Goal: Task Accomplishment & Management: Manage account settings

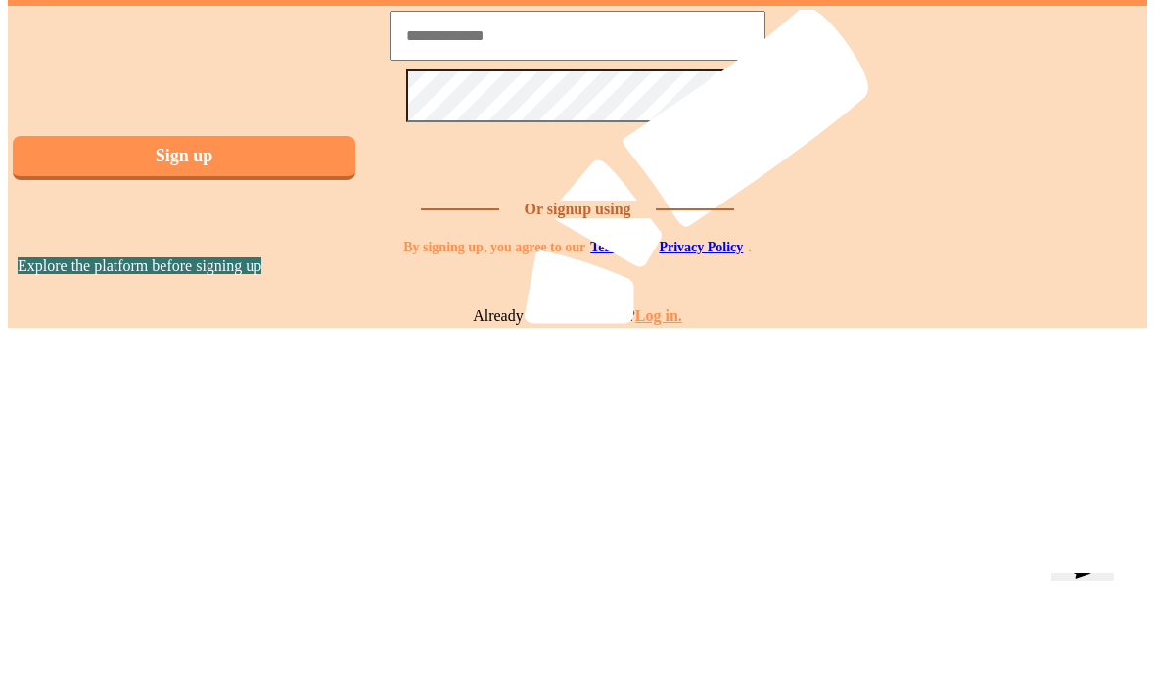
click at [572, 61] on input at bounding box center [578, 36] width 376 height 50
click at [687, 61] on input at bounding box center [578, 36] width 376 height 50
type input "**********"
click at [355, 180] on button "Sign up" at bounding box center [184, 158] width 343 height 44
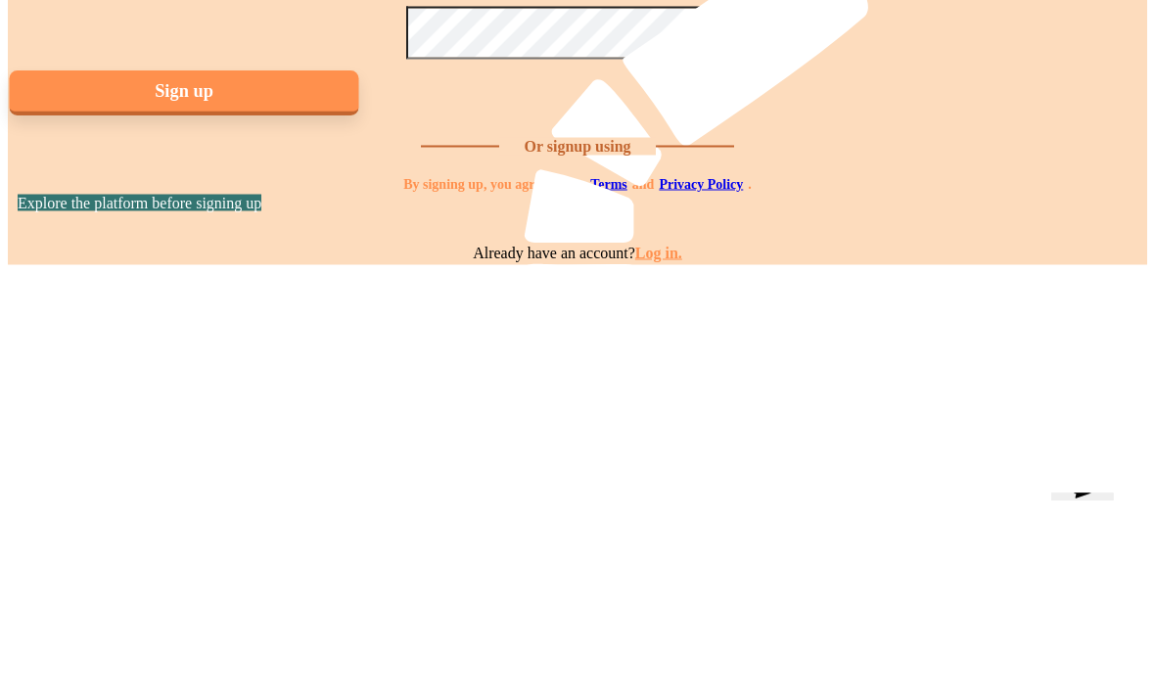
scroll to position [68, 0]
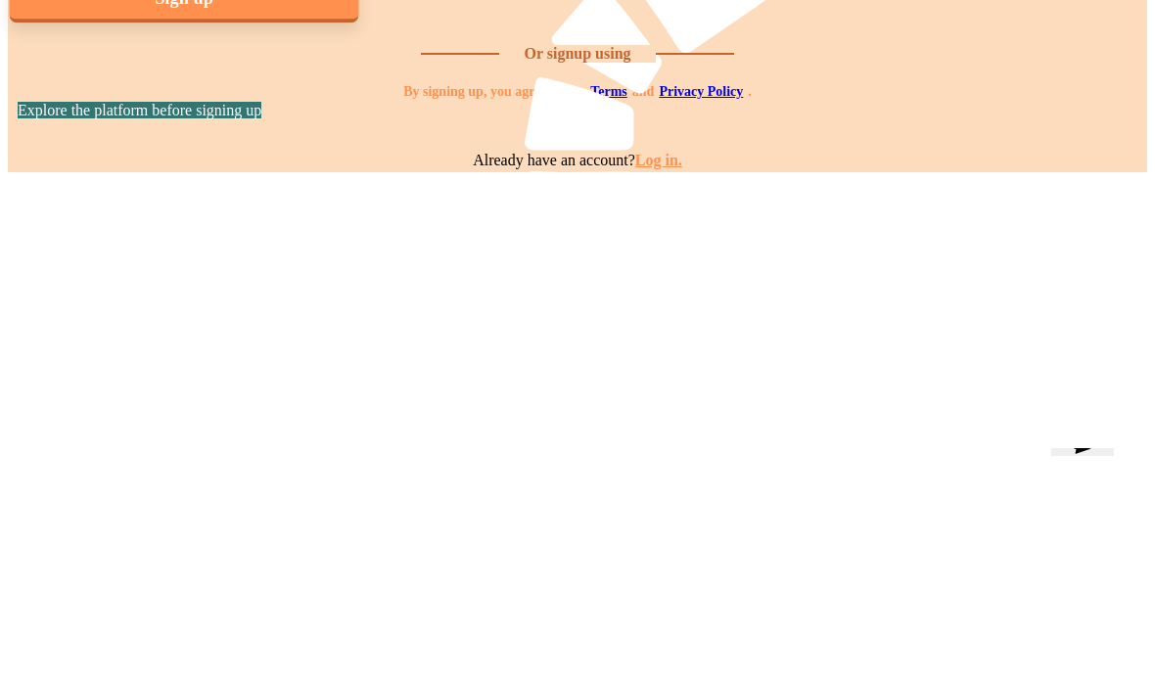
click at [8, 193] on img at bounding box center [8, 193] width 0 height 0
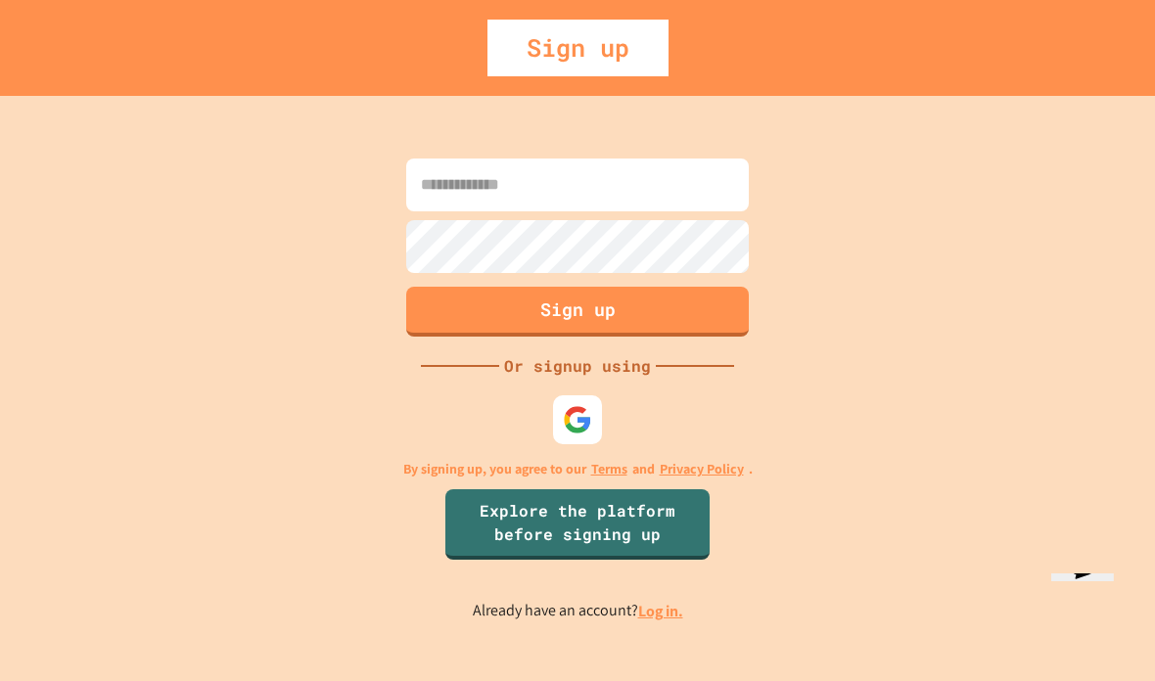
click at [670, 337] on button "Sign up" at bounding box center [577, 312] width 343 height 50
type input "**********"
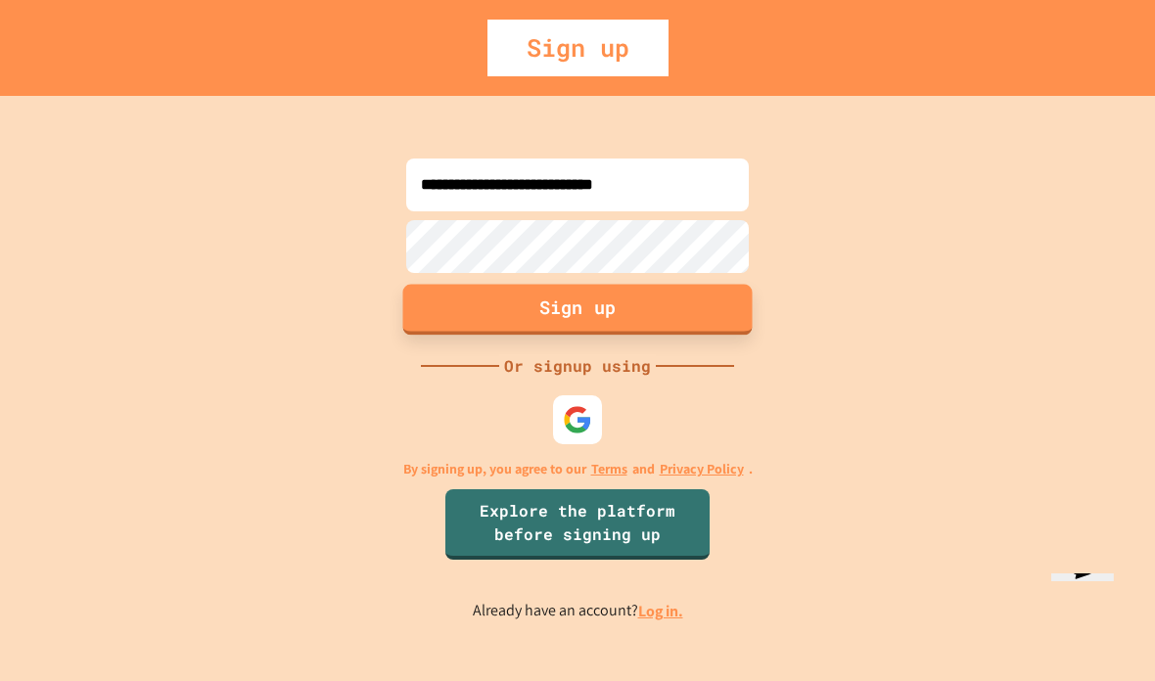
click at [646, 335] on button "Sign up" at bounding box center [577, 309] width 349 height 51
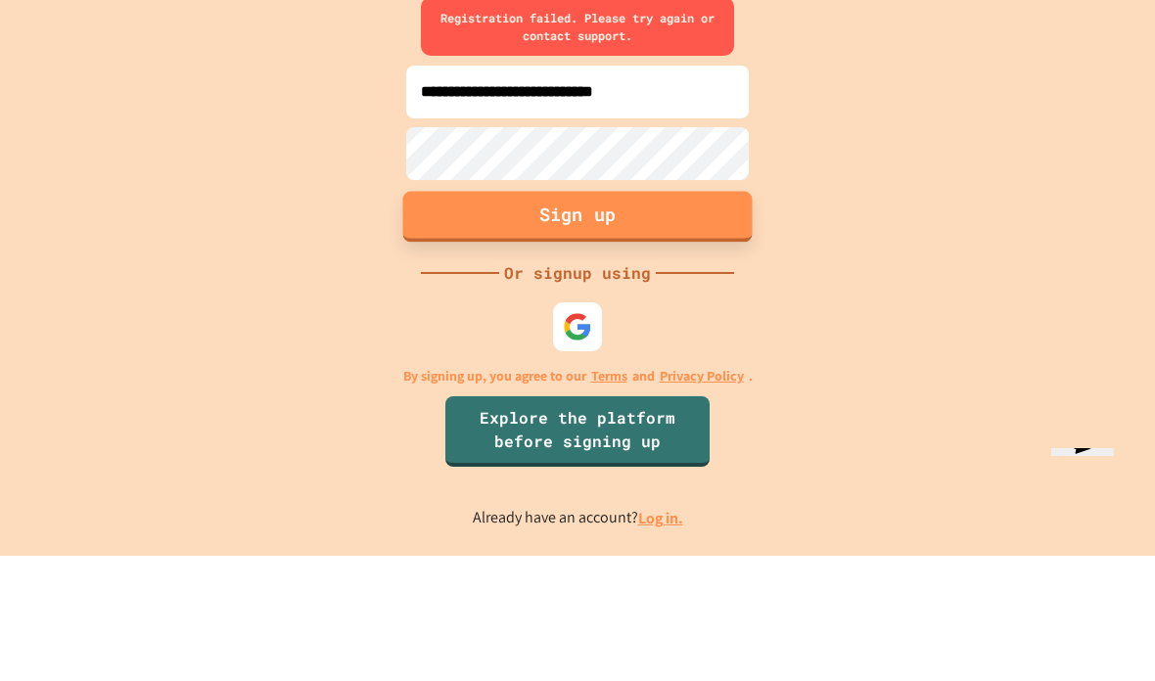
scroll to position [78, 0]
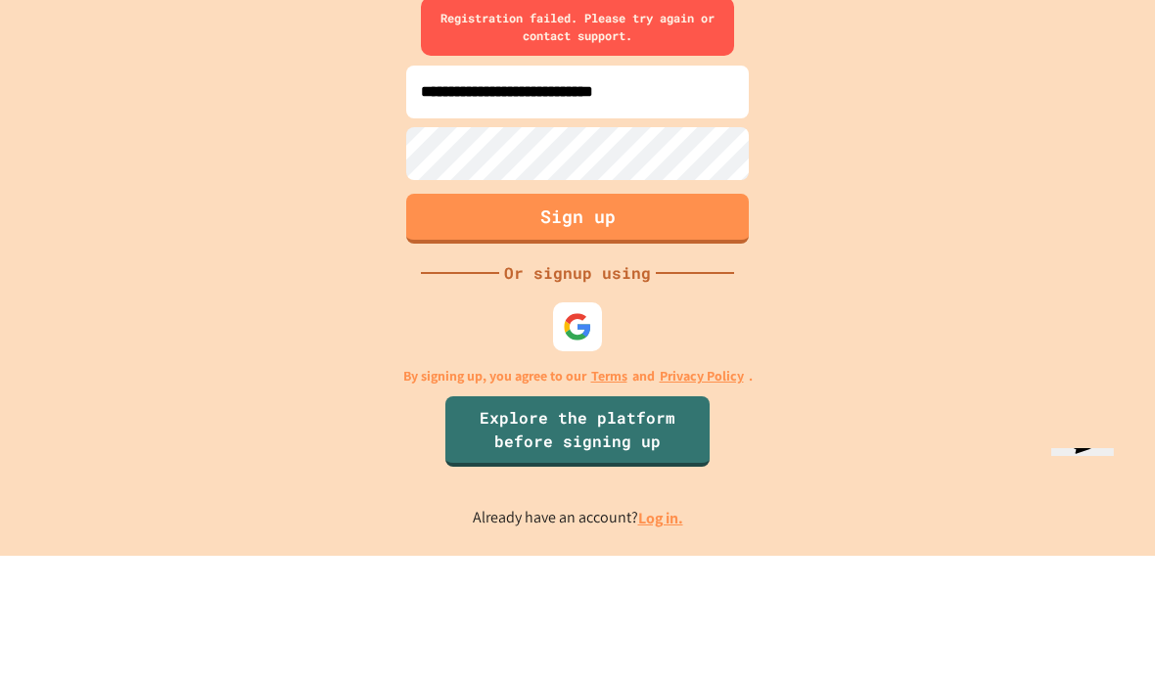
click at [664, 633] on link "Log in." at bounding box center [660, 643] width 45 height 21
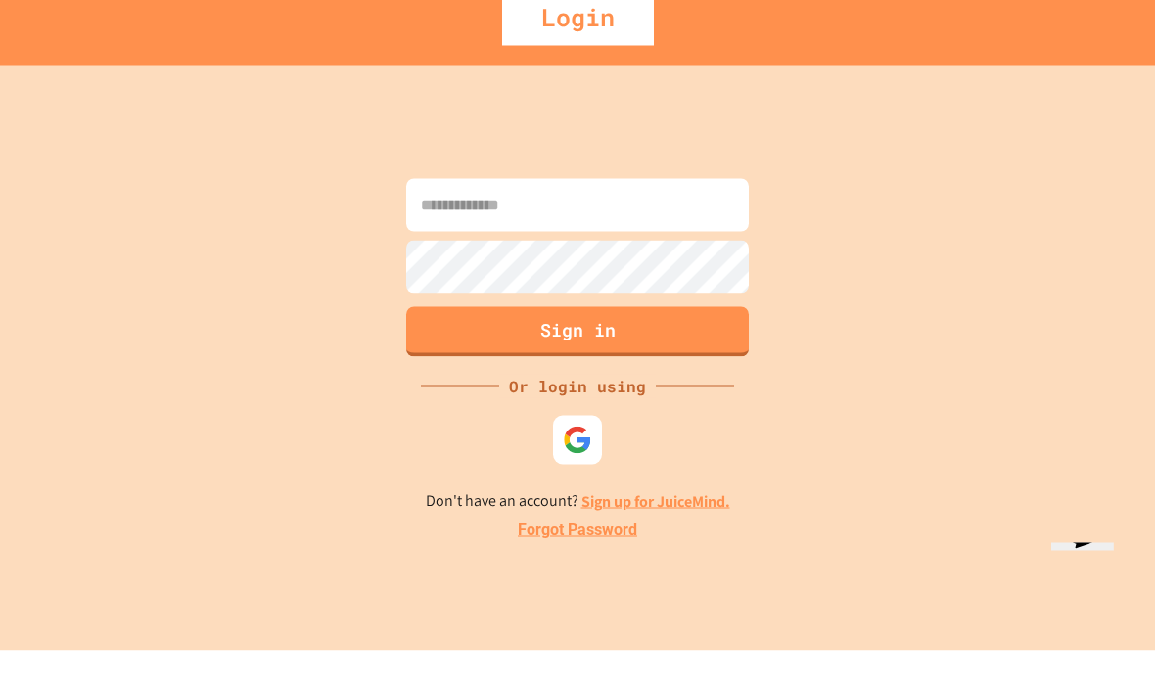
click at [607, 209] on input at bounding box center [577, 235] width 343 height 53
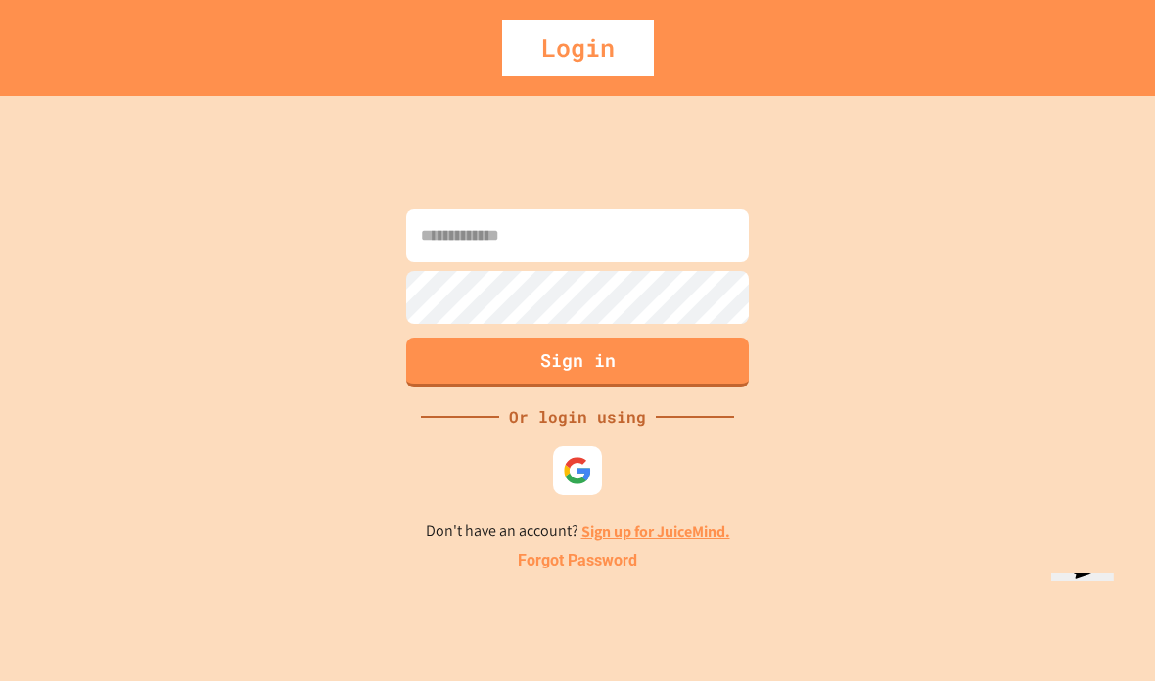
type input "**********"
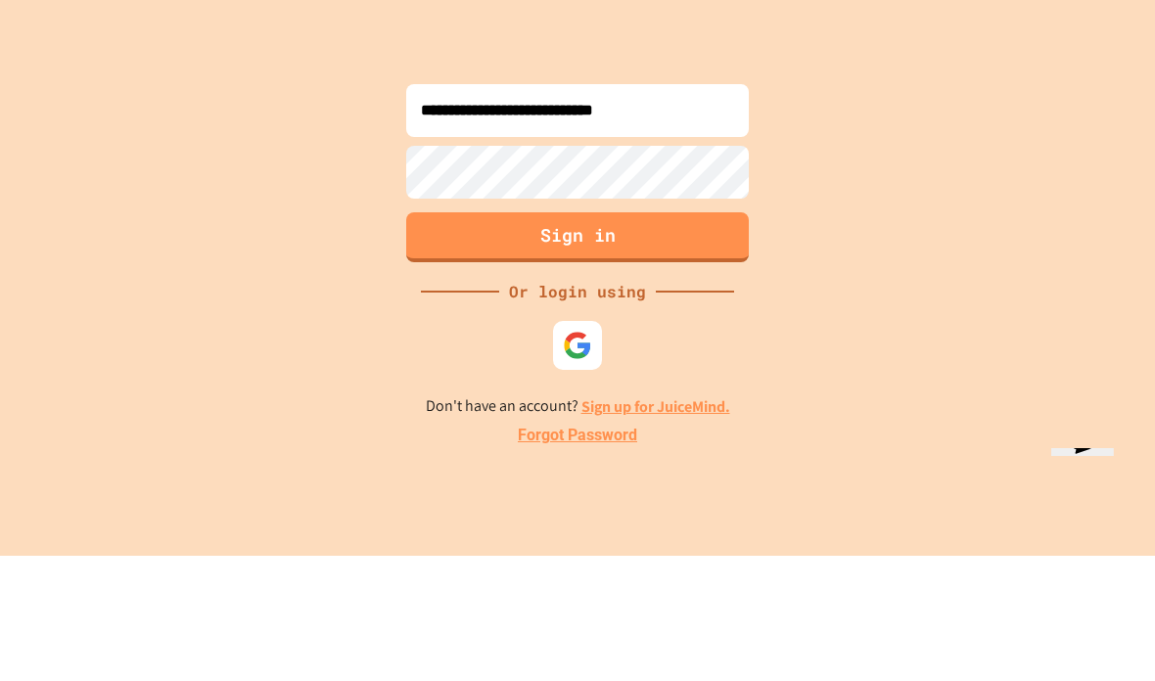
click at [659, 338] on button "Sign in" at bounding box center [577, 363] width 343 height 50
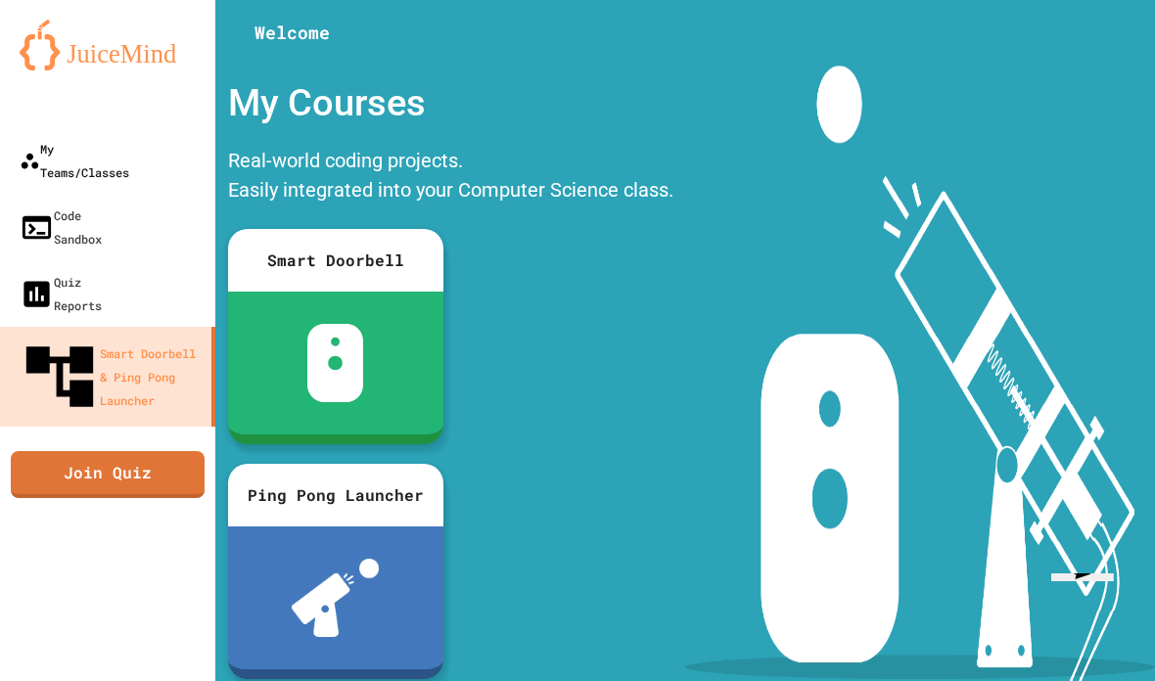
click at [78, 147] on div "My Teams/Classes" at bounding box center [75, 160] width 110 height 47
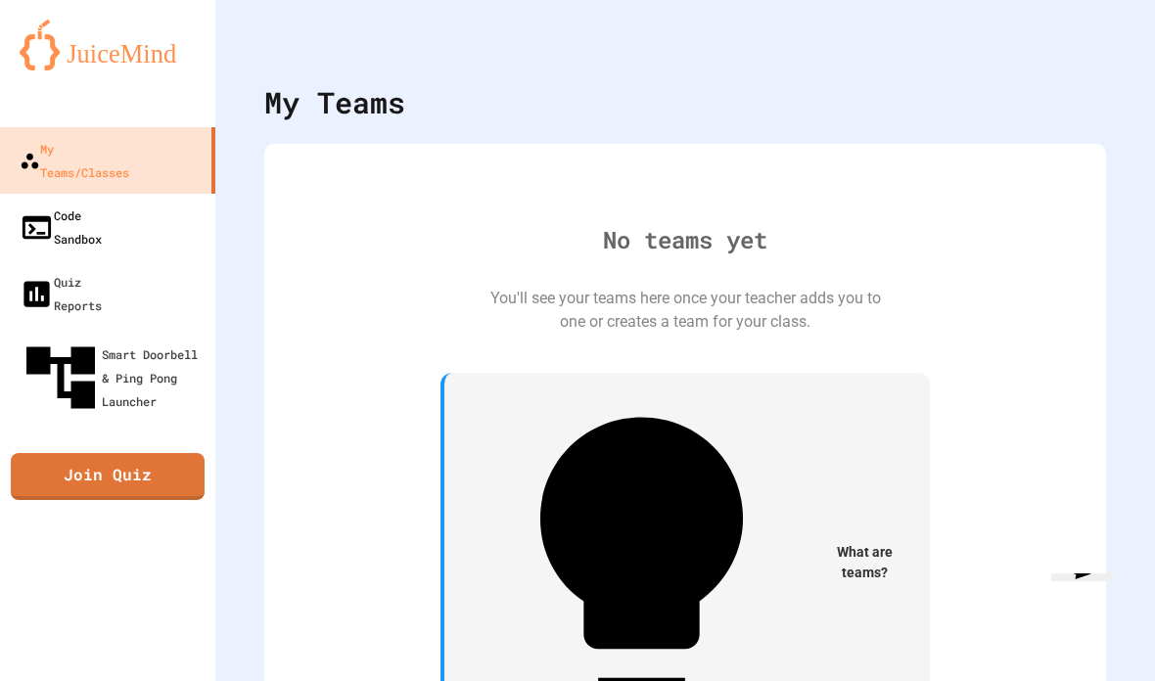
click at [82, 204] on div "Code Sandbox" at bounding box center [61, 227] width 82 height 47
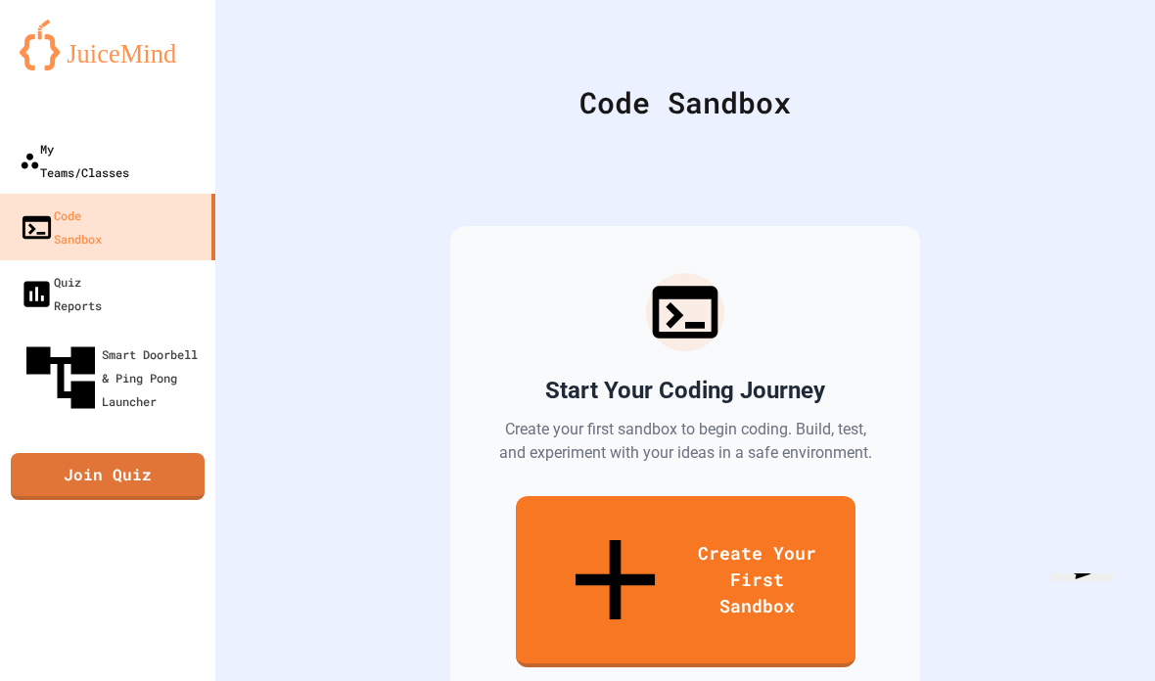
click at [66, 148] on div "My Teams/Classes" at bounding box center [75, 160] width 110 height 47
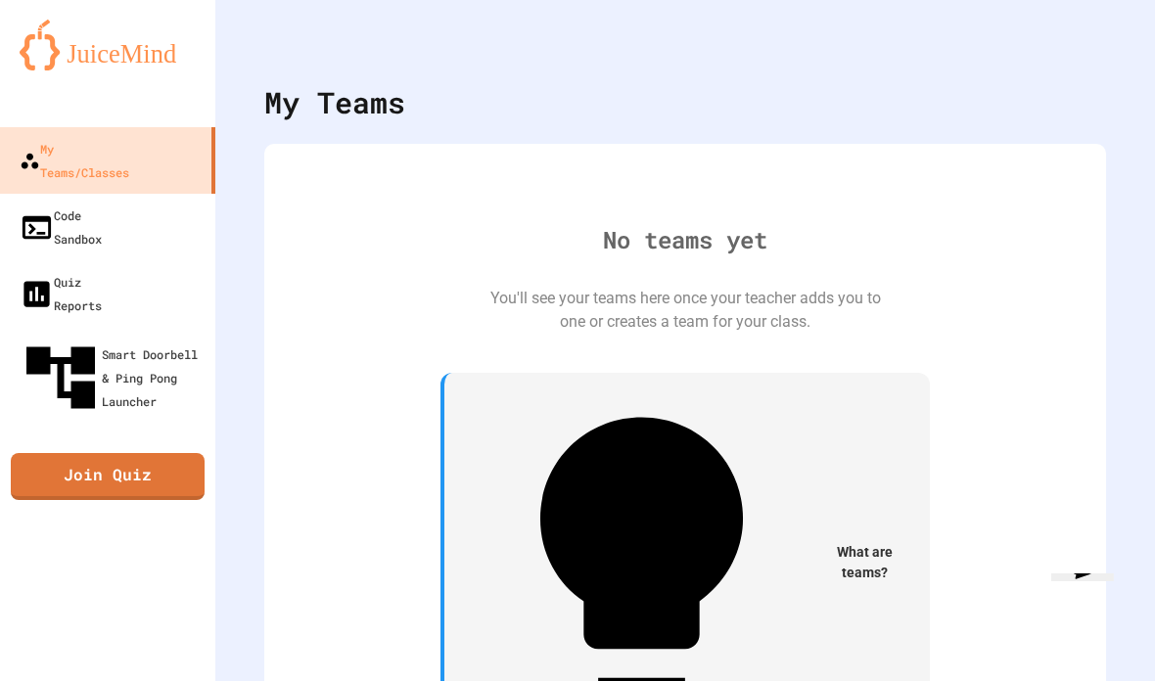
click at [1096, 48] on icon "My Account" at bounding box center [1096, 48] width 0 height 0
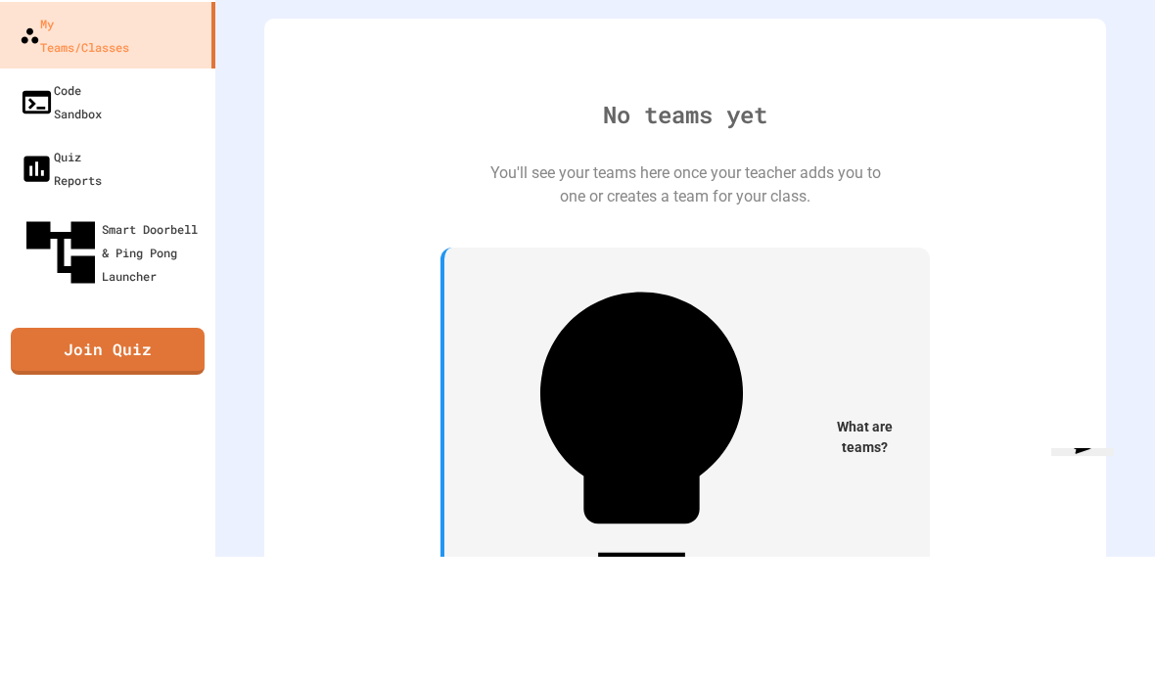
scroll to position [16, 0]
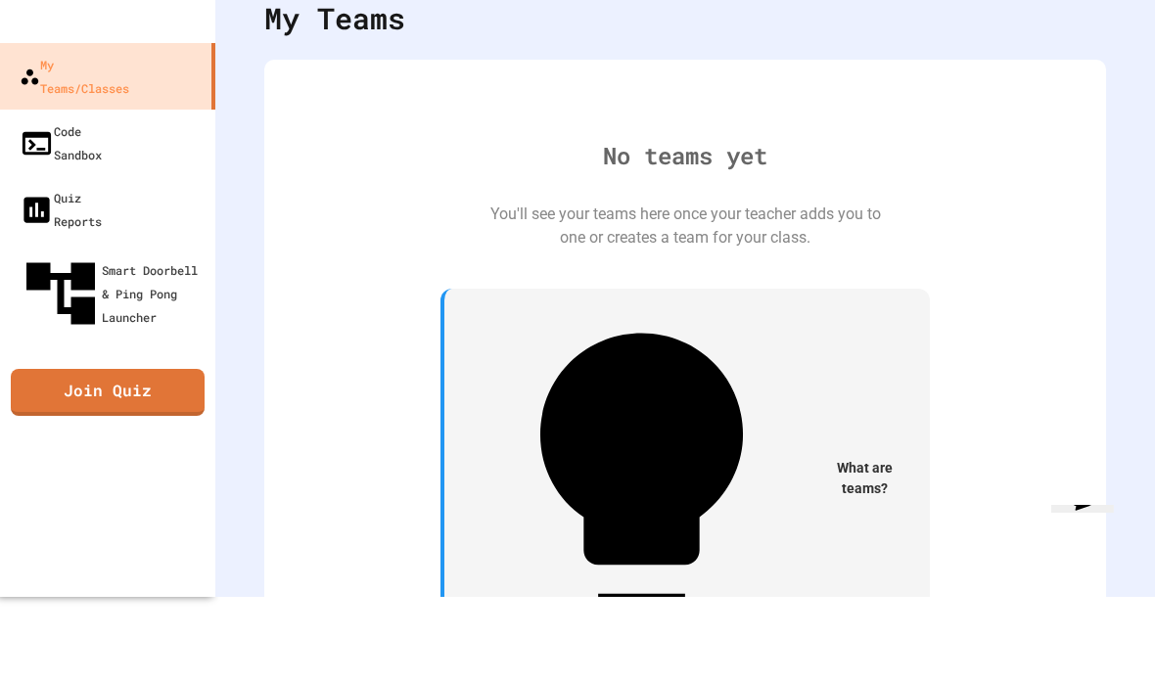
click at [92, 188] on div "Code Sandbox" at bounding box center [61, 211] width 82 height 47
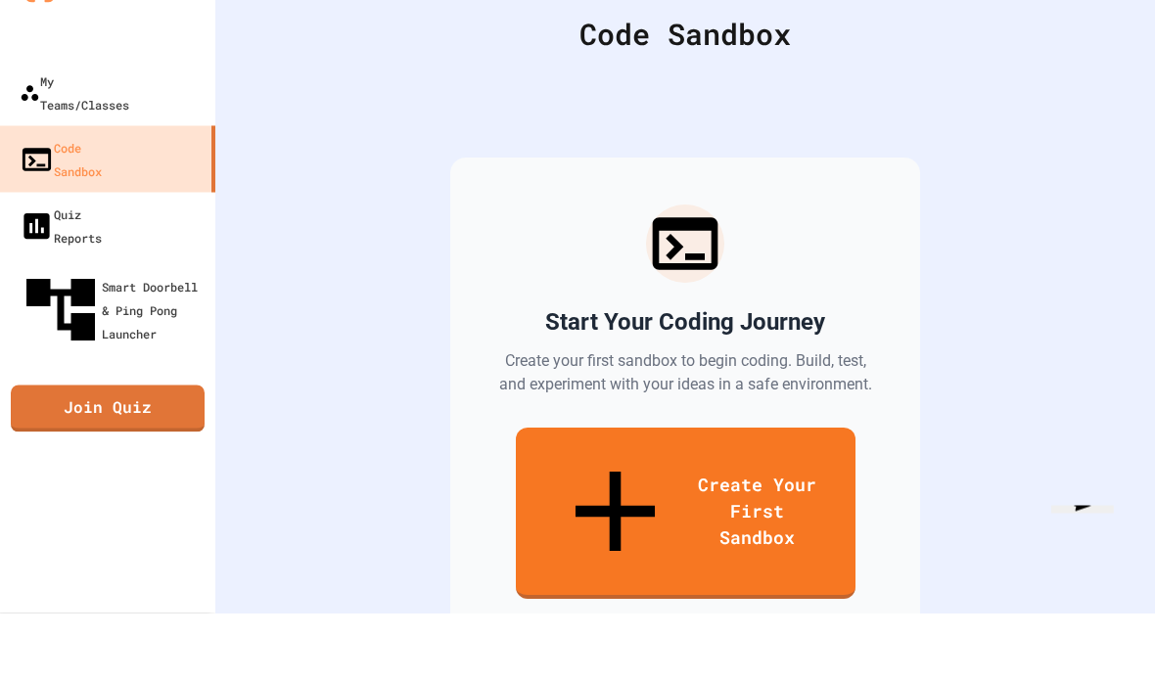
click at [86, 204] on div "Code Sandbox" at bounding box center [61, 227] width 82 height 47
click at [88, 137] on div "My Teams/Classes" at bounding box center [75, 160] width 110 height 47
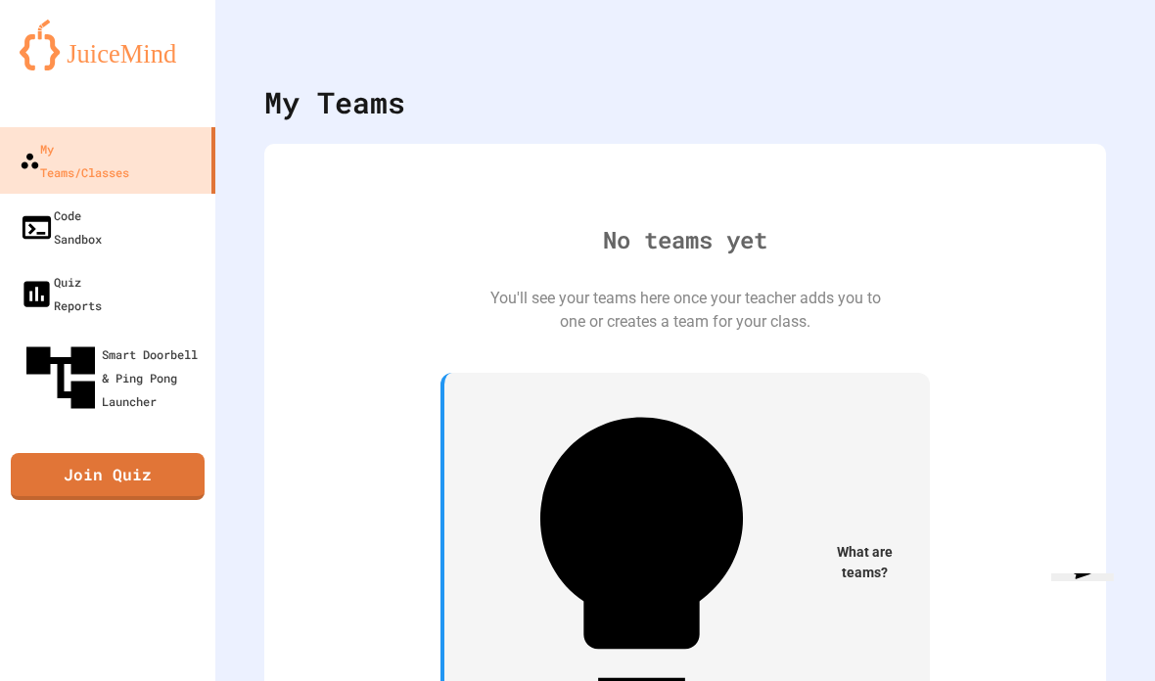
click at [1100, 52] on icon "My Account" at bounding box center [1108, 60] width 16 height 16
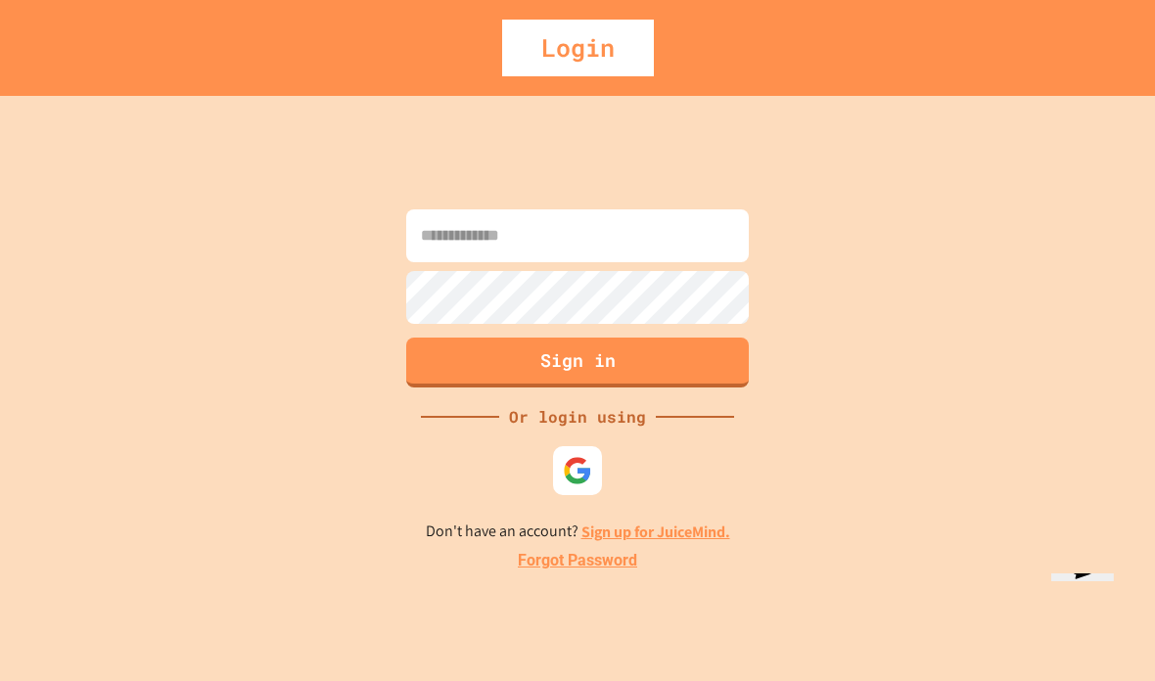
click at [693, 262] on input at bounding box center [577, 235] width 343 height 53
type input "**********"
